Goal: Information Seeking & Learning: Find specific page/section

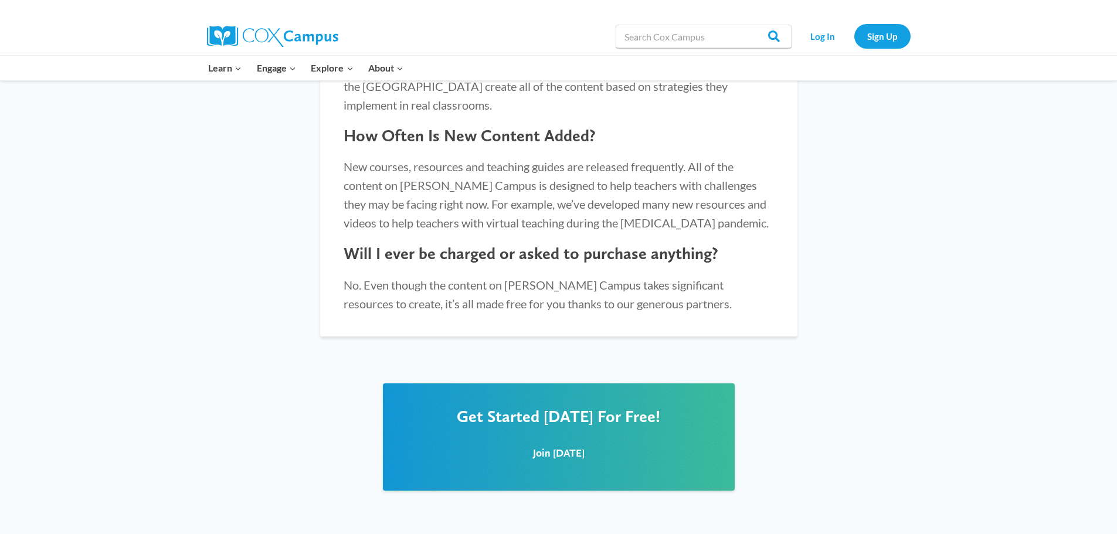
scroll to position [1437, 0]
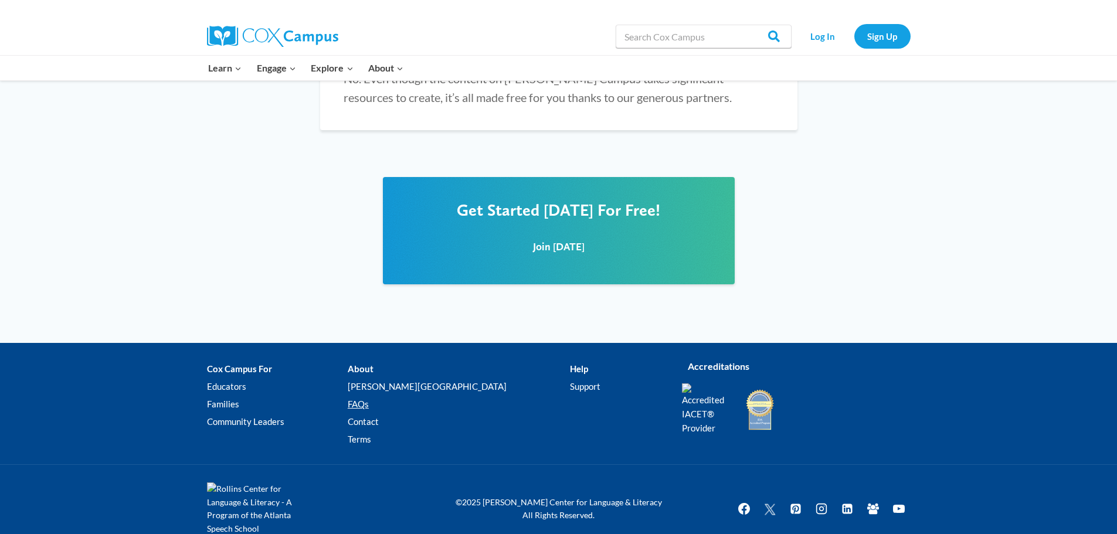
click at [396, 396] on link "FAQs" at bounding box center [459, 405] width 222 height 18
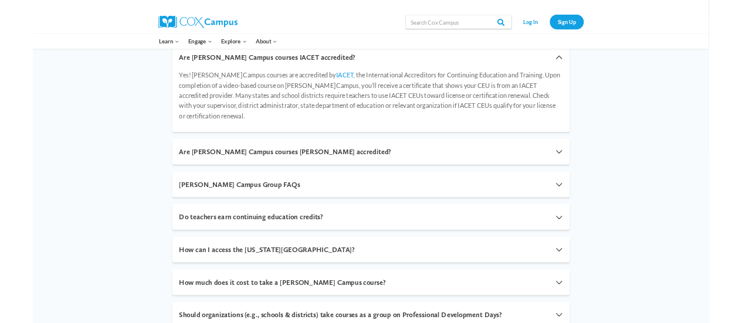
scroll to position [352, 0]
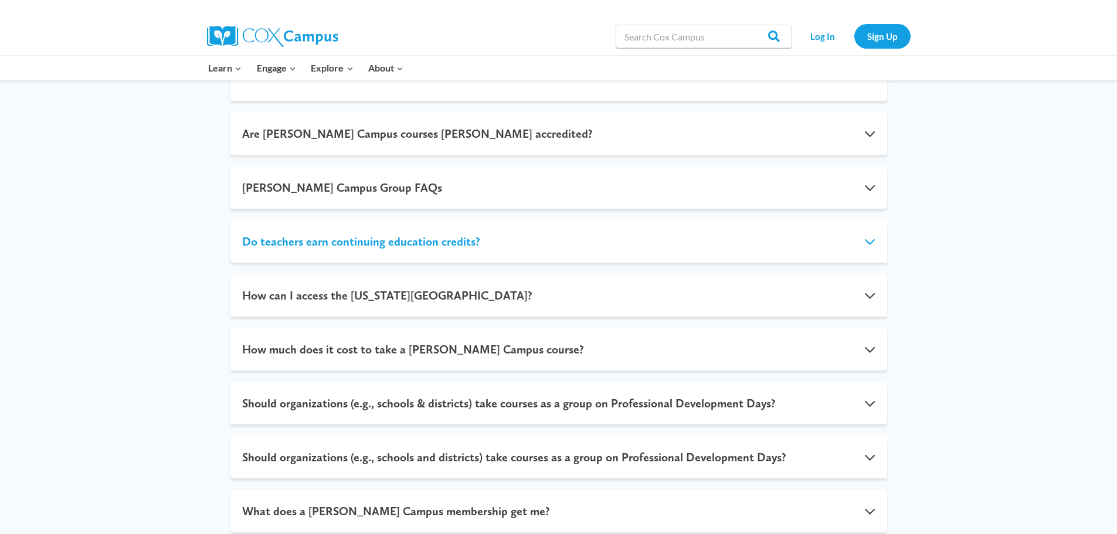
click at [290, 233] on button "Do teachers earn continuing education credits?" at bounding box center [558, 241] width 657 height 42
